Goal: Task Accomplishment & Management: Manage account settings

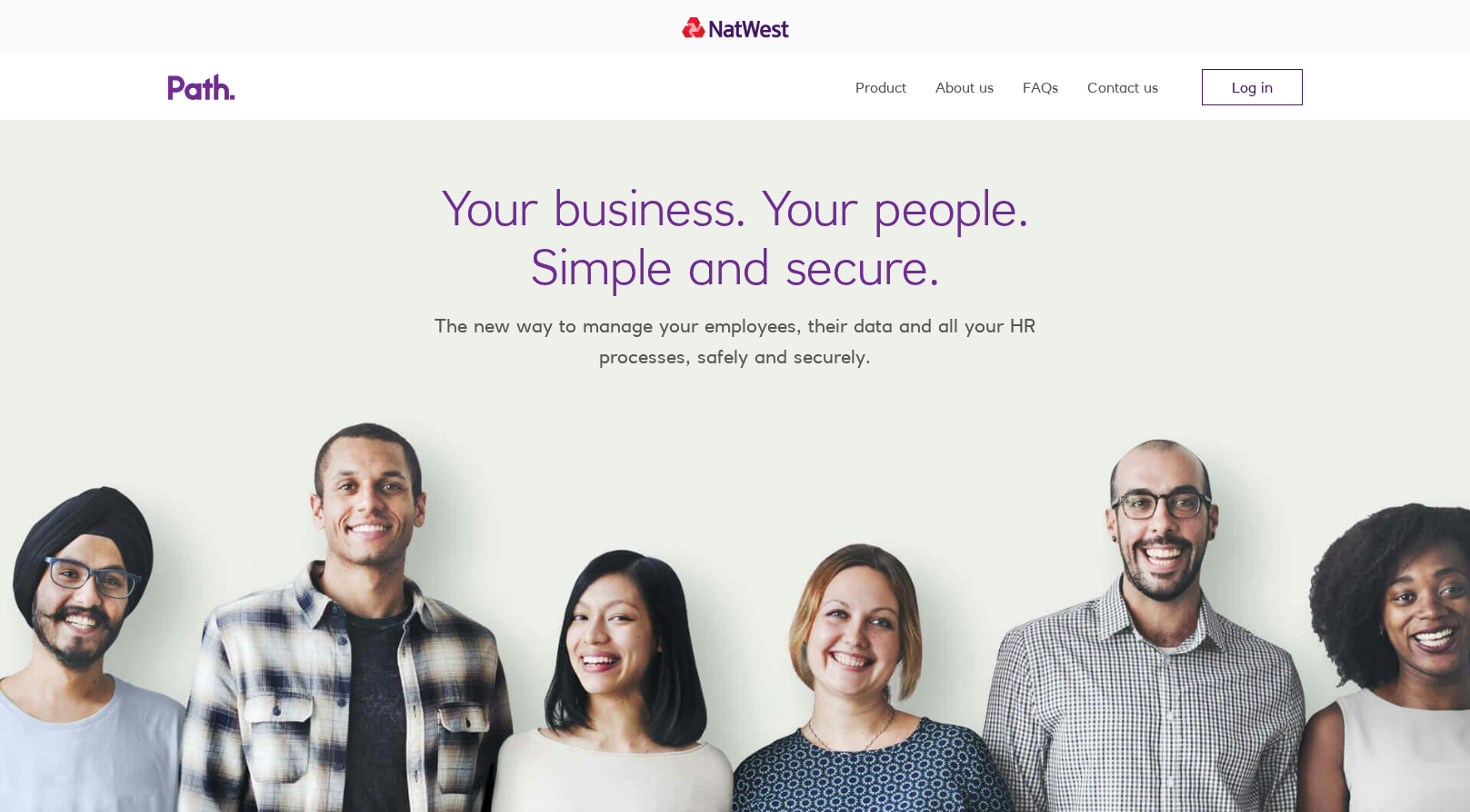
click at [1261, 72] on link "Log in" at bounding box center [1251, 87] width 101 height 36
click at [1230, 84] on link "Log in" at bounding box center [1251, 87] width 101 height 36
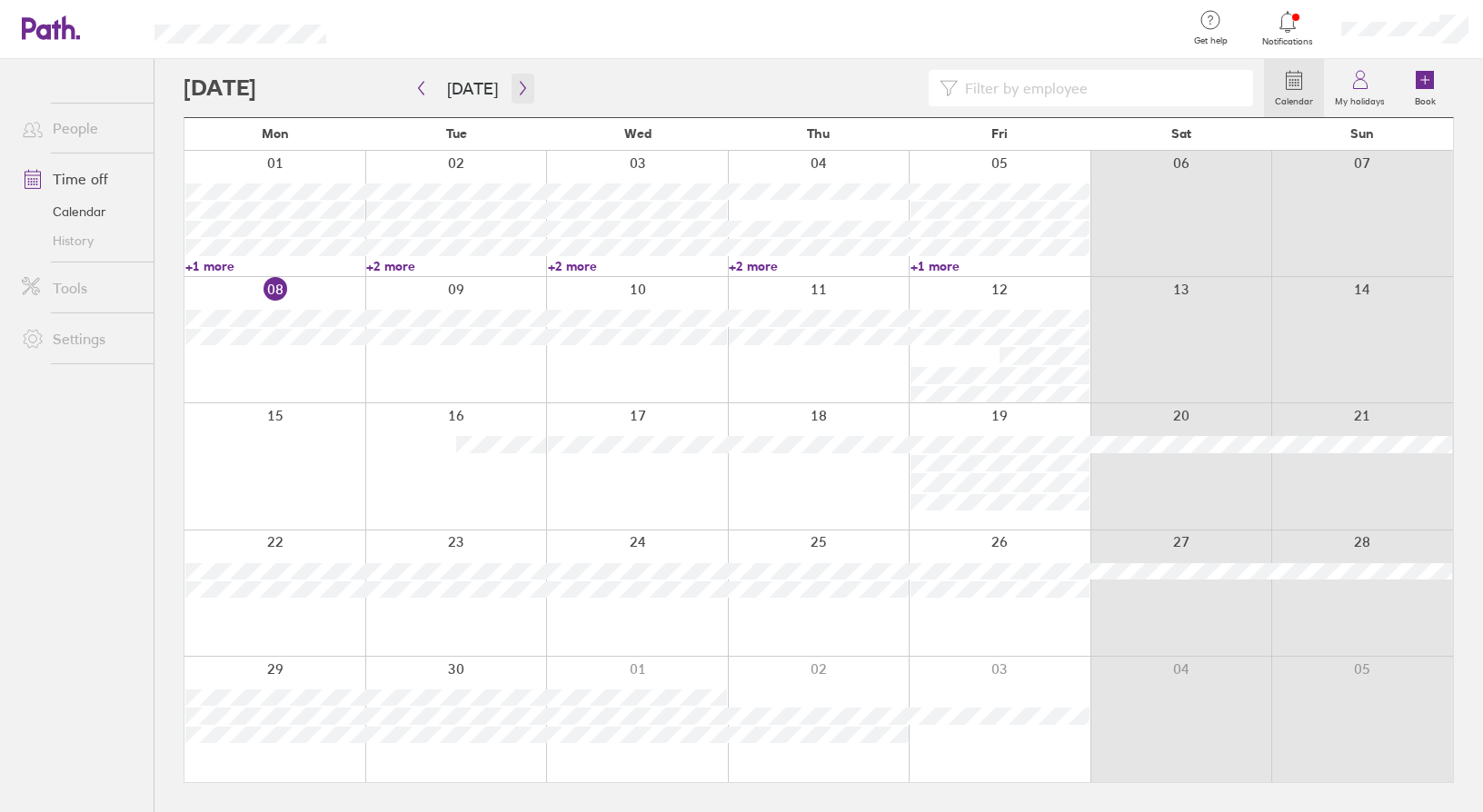
click at [521, 84] on icon "button" at bounding box center [523, 88] width 14 height 15
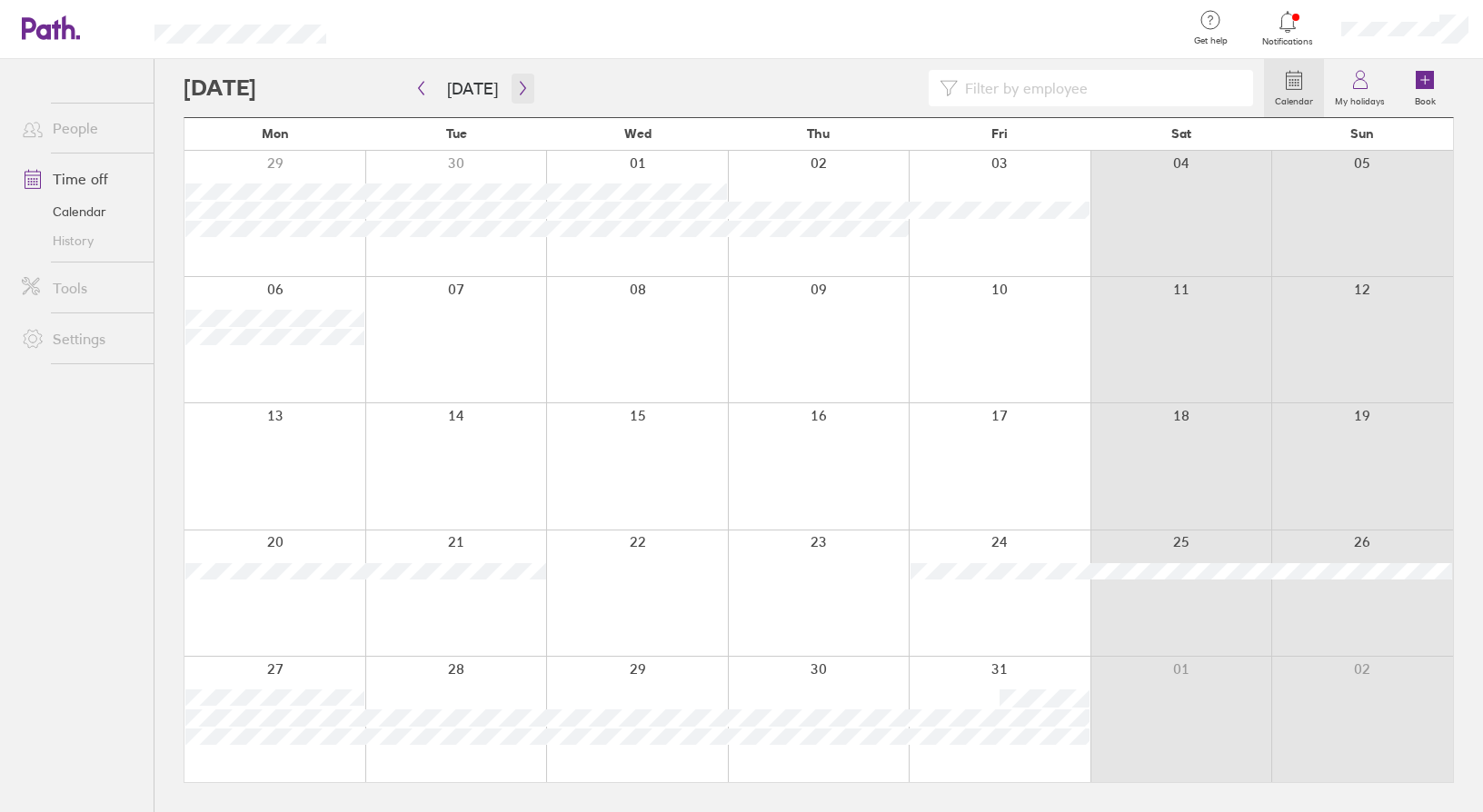
click at [520, 86] on icon "button" at bounding box center [523, 88] width 5 height 14
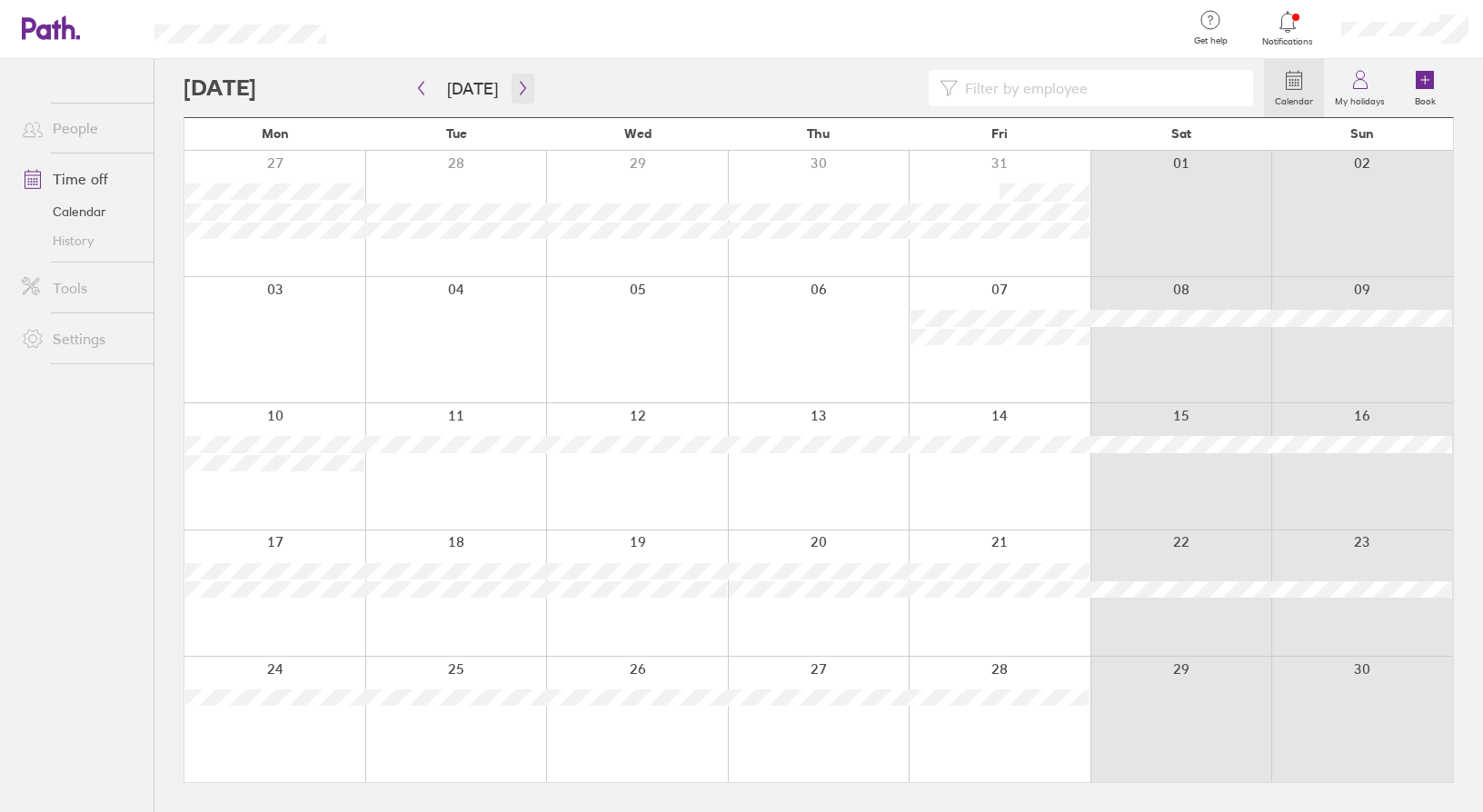
click at [523, 76] on button "button" at bounding box center [523, 88] width 23 height 30
